Goal: Task Accomplishment & Management: Use online tool/utility

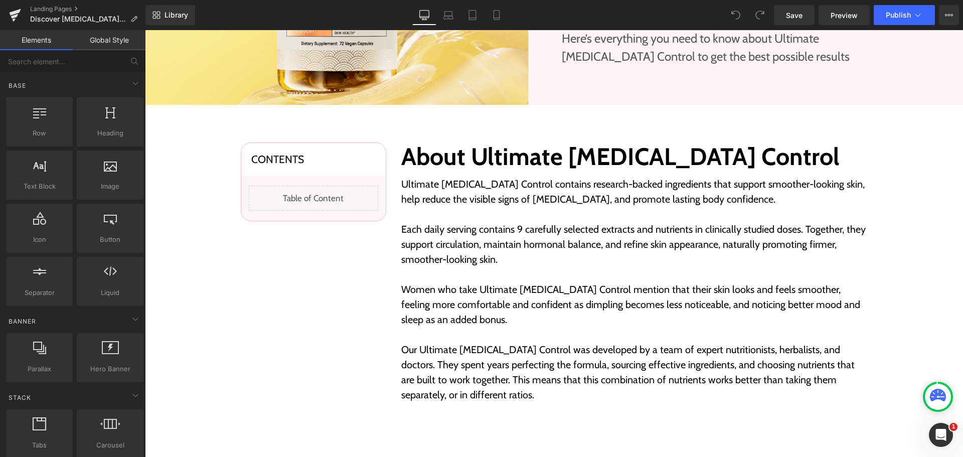
scroll to position [301, 0]
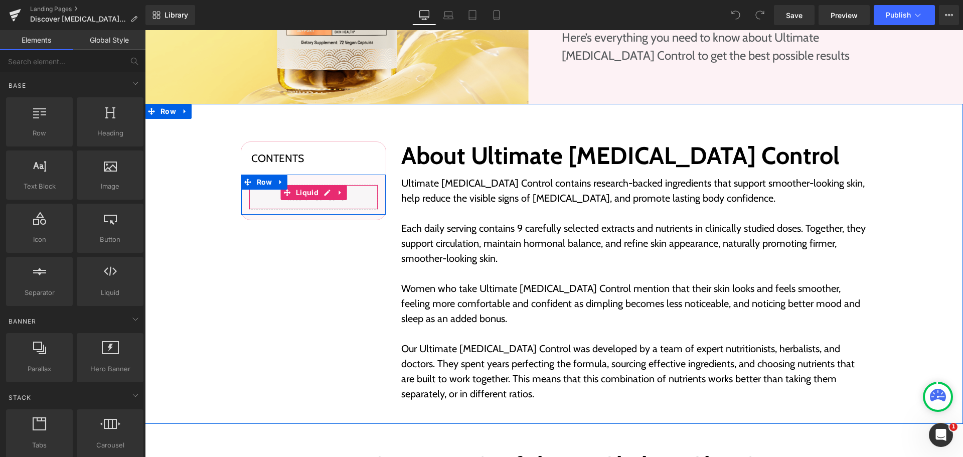
click at [318, 194] on div "Liquid" at bounding box center [313, 197] width 129 height 25
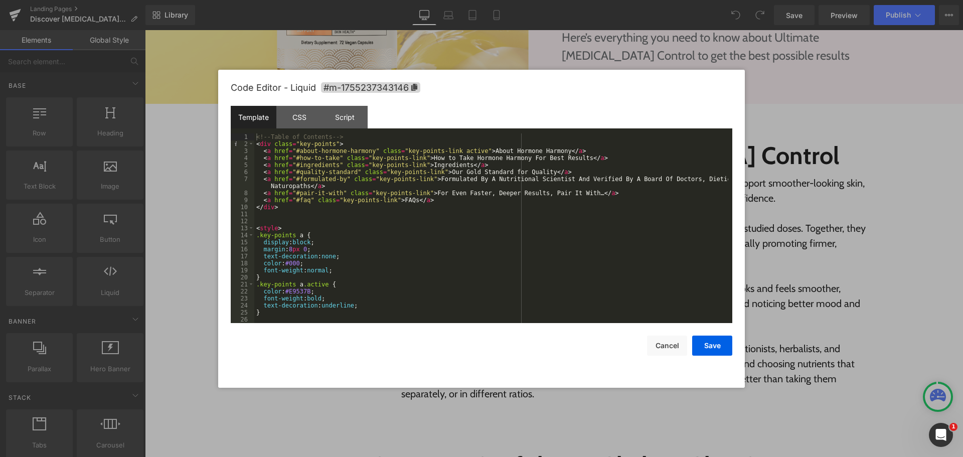
click at [459, 160] on div "<!-- Table of Contents --> < div class = "key-points" > < a href = "#about-horm…" at bounding box center [491, 235] width 474 height 204
click at [510, 160] on div "<!-- Table of Contents --> < div class = "key-points" > < a href = "#about-horm…" at bounding box center [491, 235] width 474 height 204
click at [459, 159] on div "<!-- Table of Contents --> < div class = "key-points" > < a href = "#about-horm…" at bounding box center [491, 235] width 474 height 204
click at [495, 151] on div "<!-- Table of Contents --> < div class = "key-points" > < a href = "#about-horm…" at bounding box center [491, 235] width 474 height 204
click at [544, 151] on div "<!-- Table of Contents --> < div class = "key-points" > < a href = "#about-horm…" at bounding box center [491, 235] width 474 height 204
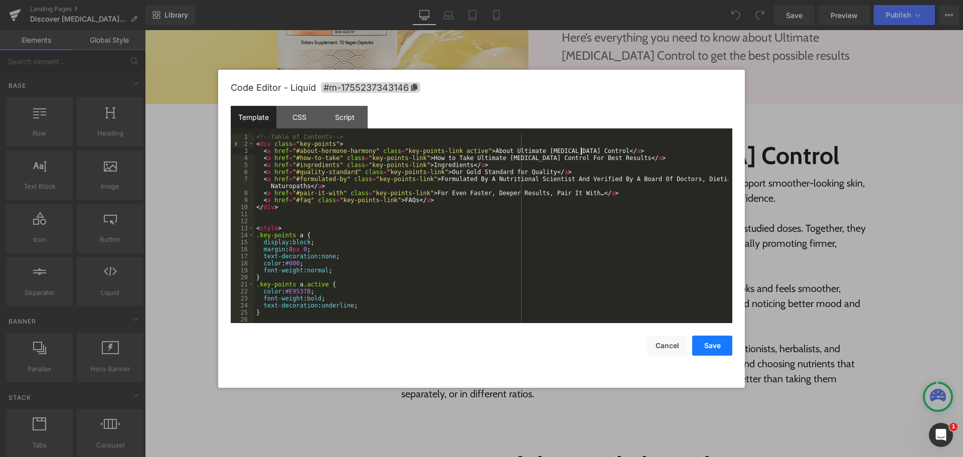
click at [717, 351] on button "Save" at bounding box center [712, 346] width 40 height 20
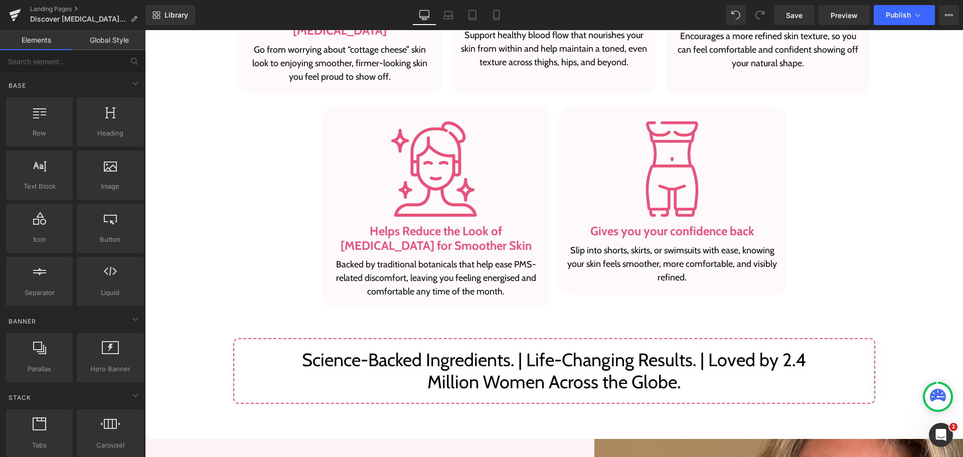
scroll to position [903, 0]
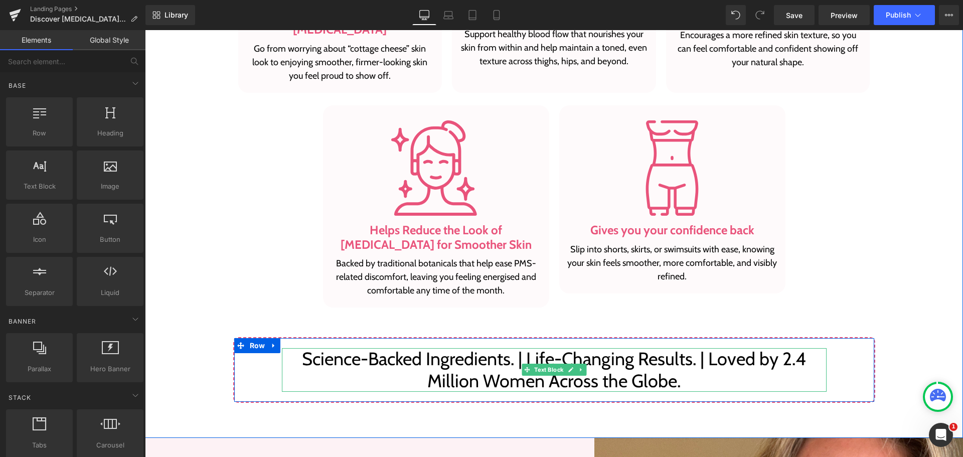
click at [442, 352] on p "Science-Backed Ingredients. | Life-Changing Results. | Loved by 2.4 Million Wom…" at bounding box center [554, 369] width 545 height 43
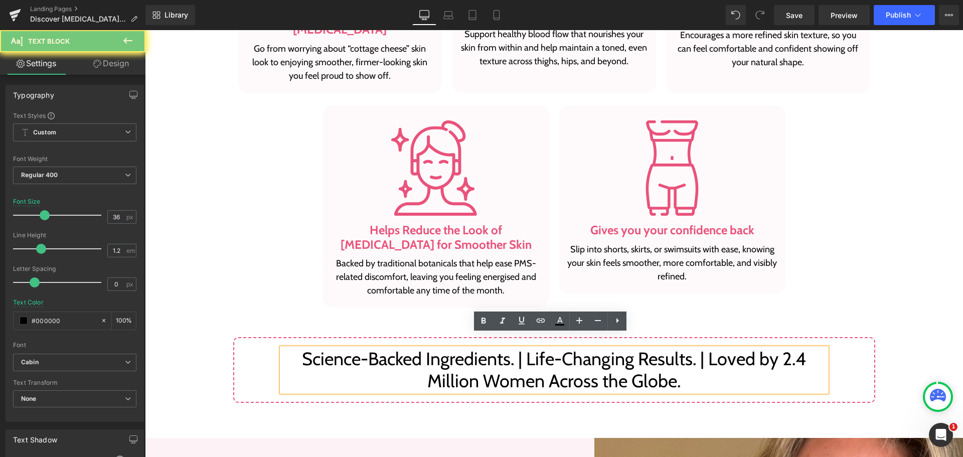
click at [442, 352] on p "Science-Backed Ingredients. | Life-Changing Results. | Loved by 2.4 Million Wom…" at bounding box center [554, 369] width 545 height 43
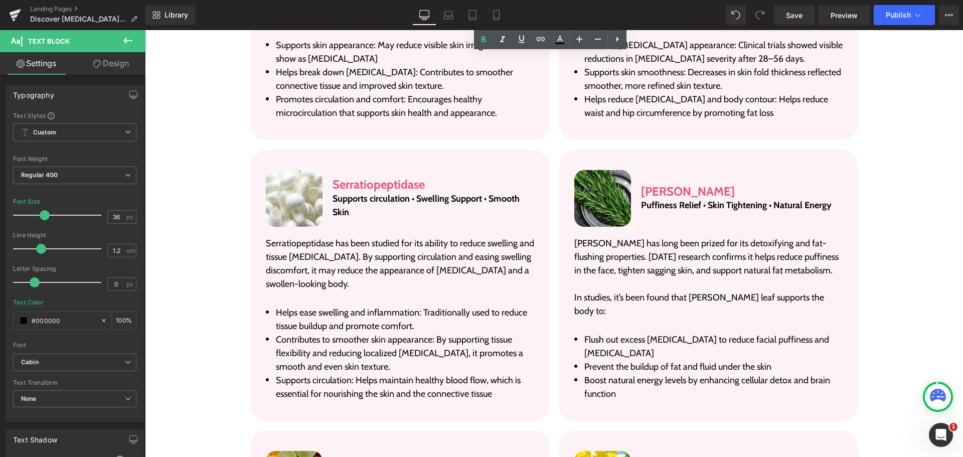
scroll to position [2158, 0]
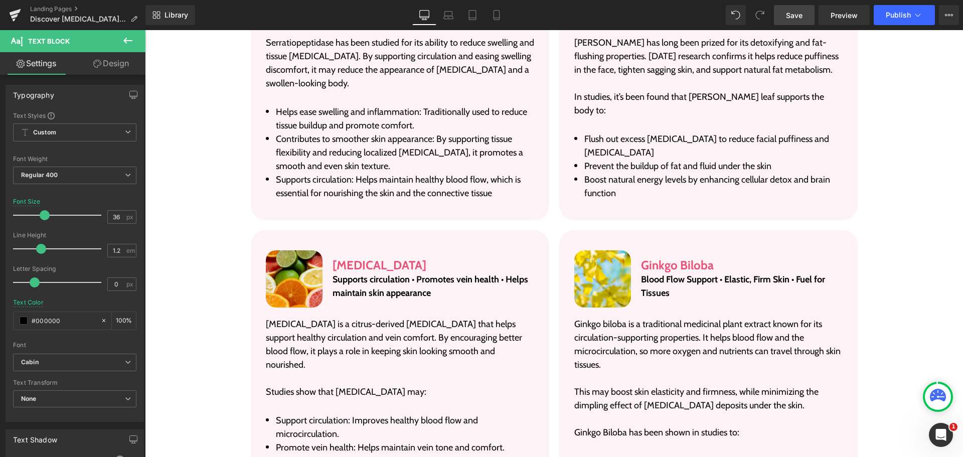
click at [808, 12] on link "Save" at bounding box center [794, 15] width 41 height 20
click at [789, 21] on link "Save" at bounding box center [794, 15] width 41 height 20
